Goal: Task Accomplishment & Management: Manage account settings

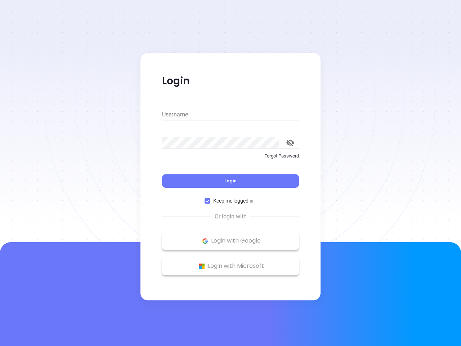
click at [231, 173] on div "Login" at bounding box center [230, 176] width 137 height 22
click at [231, 115] on input "Username" at bounding box center [230, 115] width 137 height 12
click at [291, 143] on icon "toggle password visibility" at bounding box center [291, 143] width 8 height 7
click at [231, 181] on span "Login" at bounding box center [231, 181] width 12 height 6
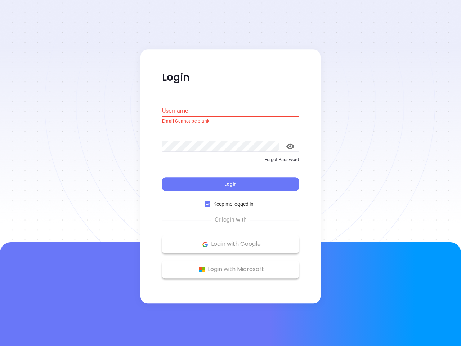
click at [231, 201] on span "Keep me logged in" at bounding box center [234, 204] width 46 height 8
click at [211, 202] on input "Keep me logged in" at bounding box center [208, 205] width 6 height 6
checkbox input "false"
click at [231, 241] on p "Login with Google" at bounding box center [231, 244] width 130 height 11
click at [231, 266] on p "Login with Microsoft" at bounding box center [231, 269] width 130 height 11
